Goal: Transaction & Acquisition: Purchase product/service

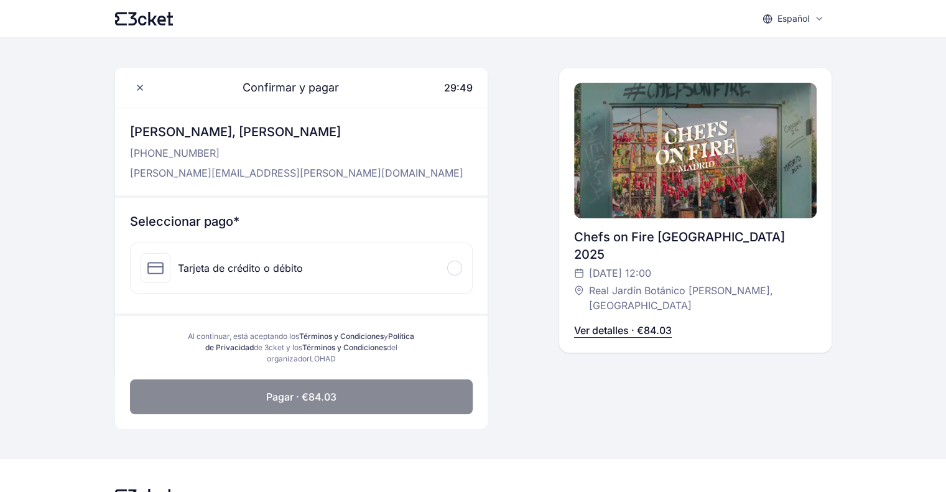
click at [607, 323] on p "Ver detalles · €84.03" at bounding box center [623, 330] width 98 height 15
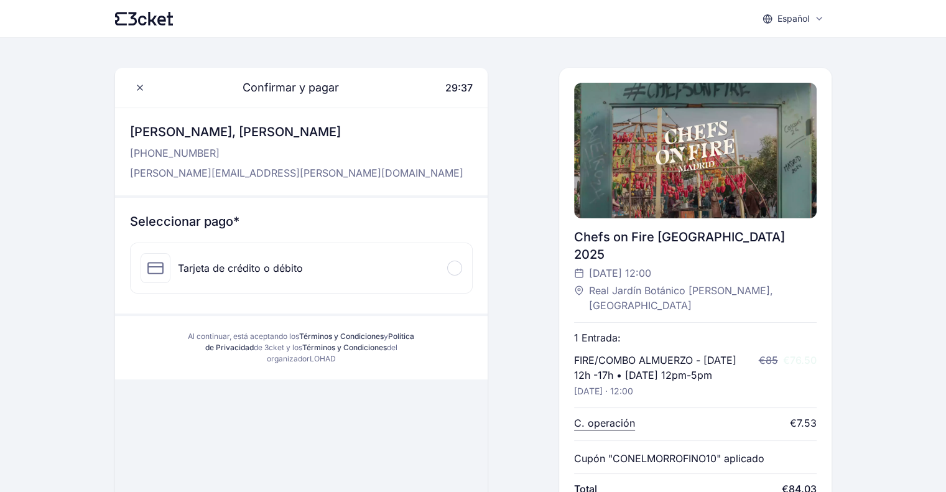
click at [549, 380] on div "Confirmar y pagar 29:37 [PERSON_NAME], [PERSON_NAME] [PHONE_NUMBER] [PERSON_NAM…" at bounding box center [473, 289] width 716 height 443
click at [462, 264] on div "Tarjeta de crédito o débito" at bounding box center [301, 268] width 341 height 50
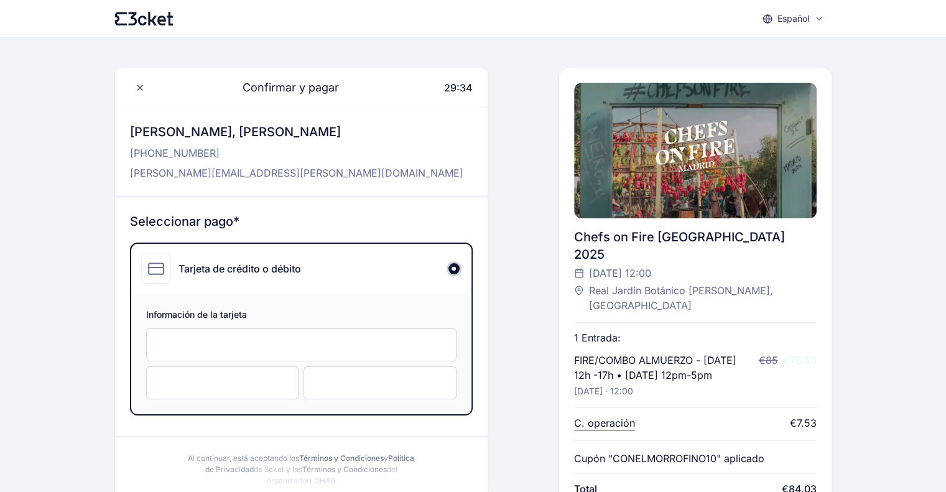
click at [289, 329] on div at bounding box center [301, 344] width 310 height 33
click at [235, 364] on div "Información de la tarjeta" at bounding box center [301, 354] width 340 height 121
click at [204, 372] on div at bounding box center [222, 382] width 153 height 33
click at [382, 369] on div at bounding box center [379, 382] width 153 height 33
click at [502, 449] on div "Confirmar y pagar 28:05 [PERSON_NAME], [PERSON_NAME] [PHONE_NUMBER] [PERSON_NAM…" at bounding box center [473, 289] width 716 height 443
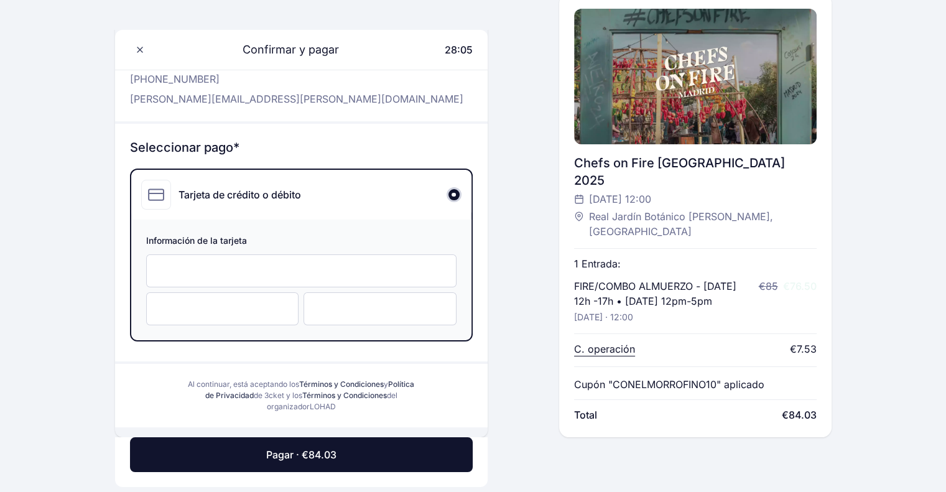
scroll to position [75, 0]
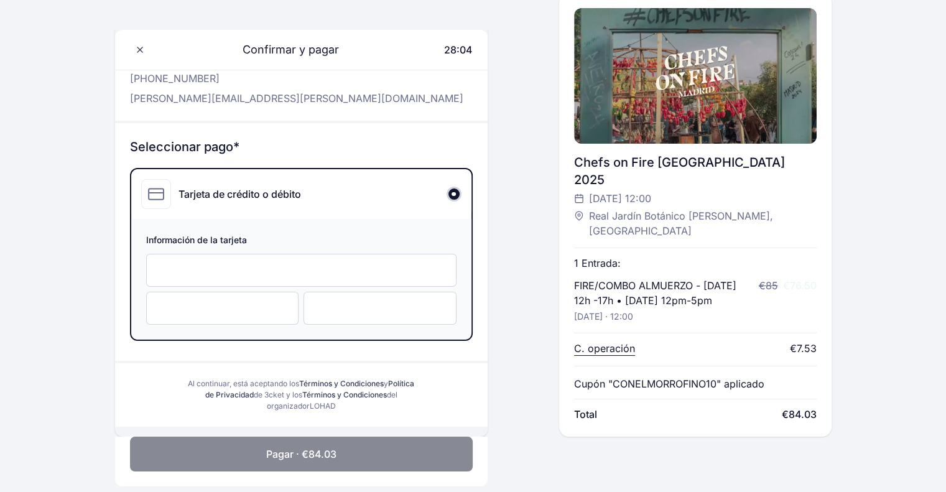
click at [399, 446] on button "Pagar · €84.03" at bounding box center [301, 454] width 343 height 35
